Goal: Task Accomplishment & Management: Complete application form

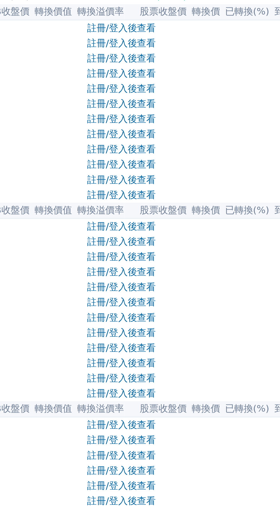
scroll to position [7, 0]
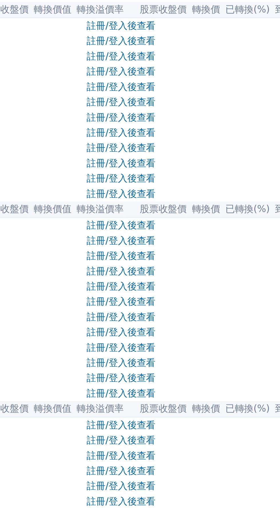
click at [179, 228] on link "註冊/登入後查看" at bounding box center [170, 225] width 33 height 5
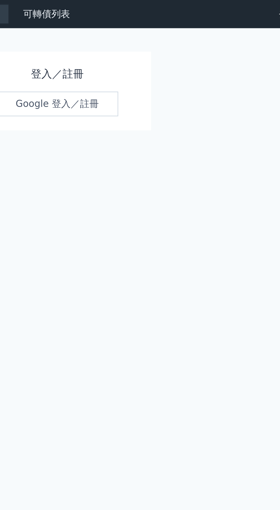
click at [146, 55] on link "Google 登入／註冊" at bounding box center [140, 51] width 60 height 12
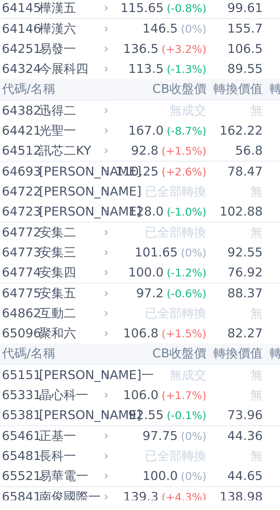
scroll to position [0, 3]
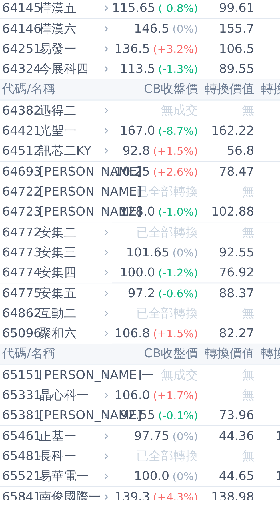
click at [119, 278] on span "(+2.2%)" at bounding box center [116, 275] width 17 height 5
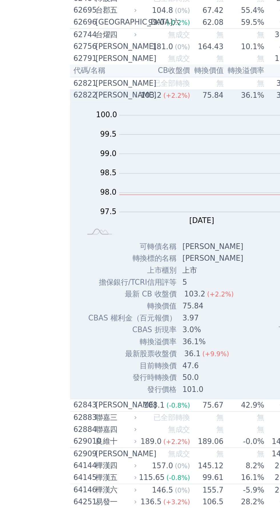
scroll to position [2116, 0]
